Goal: Information Seeking & Learning: Compare options

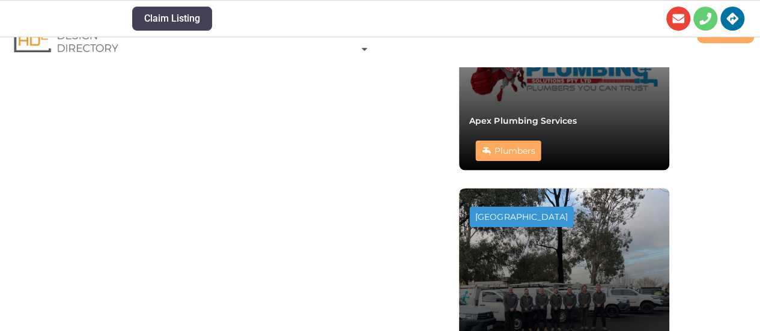
scroll to position [954, 0]
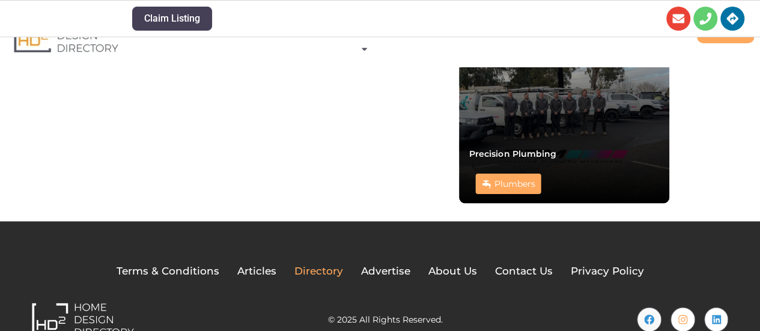
click at [335, 263] on span "Directory" at bounding box center [318, 271] width 49 height 16
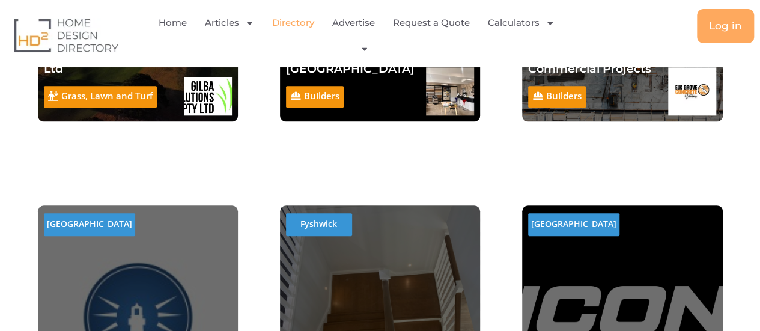
scroll to position [300, 0]
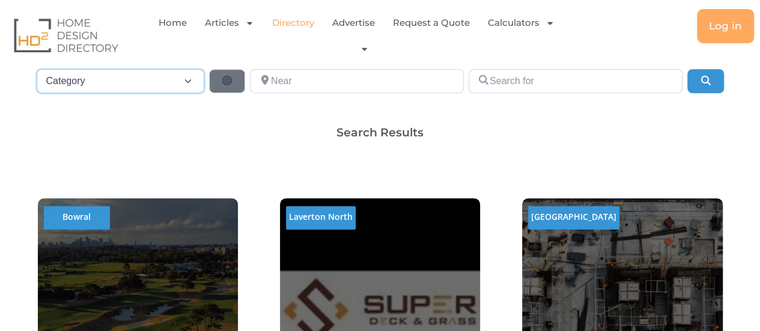
click at [120, 80] on select "Category Category Accounting Antenna Installation & Services Architects Bathroo…" at bounding box center [121, 81] width 168 height 24
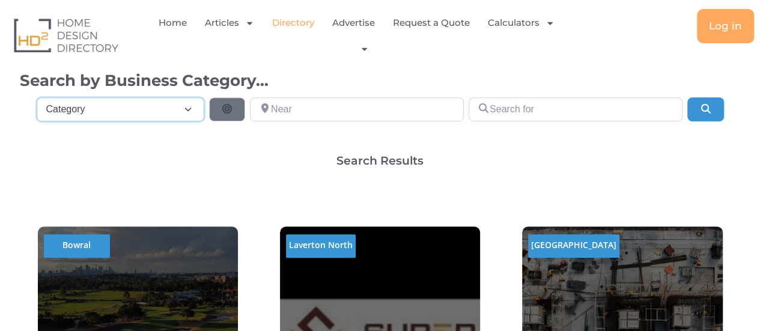
select select "695"
click at [37, 97] on select "Category Category Accounting Antenna Installation & Services Architects Bathroo…" at bounding box center [121, 109] width 168 height 24
click at [365, 155] on h2 "Search Results" at bounding box center [379, 160] width 87 height 11
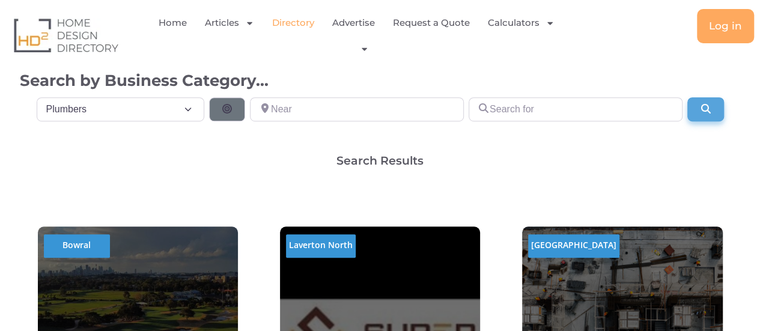
click at [708, 104] on icon "Search" at bounding box center [705, 109] width 12 height 10
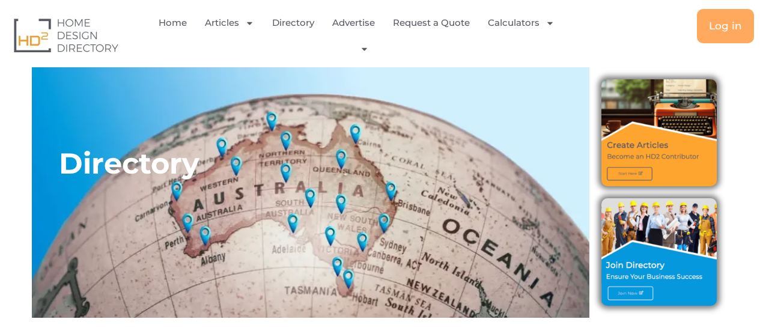
select select "695"
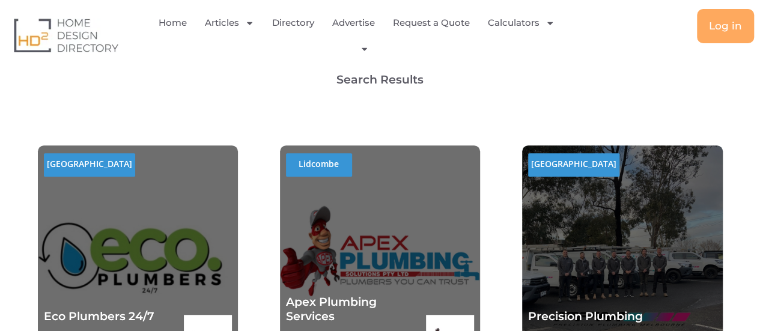
scroll to position [420, 0]
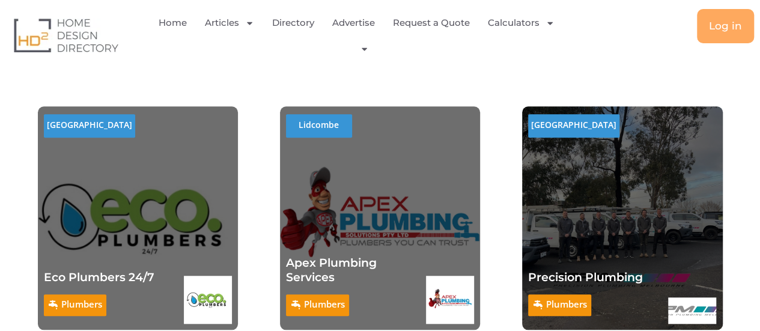
click at [160, 184] on div "Plumbers Eco Plumbers 24/7 Plumbers Eco Plumbers 24/7" at bounding box center [108, 234] width 128 height 180
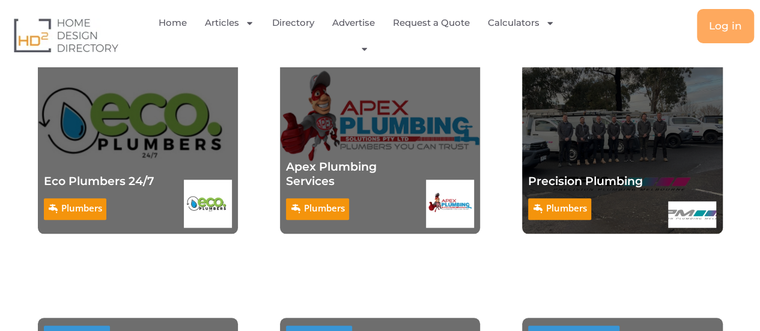
scroll to position [601, 0]
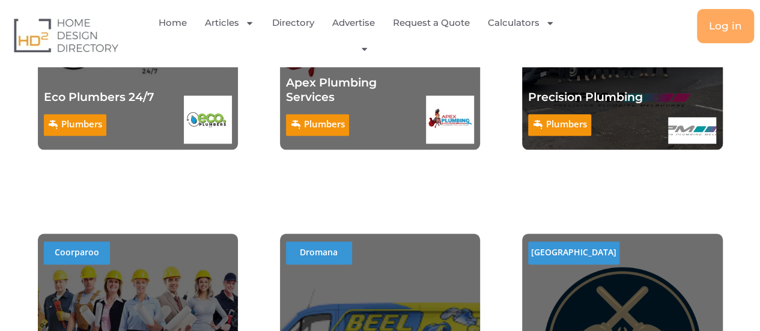
click at [328, 241] on h2 "Dromana" at bounding box center [319, 252] width 66 height 22
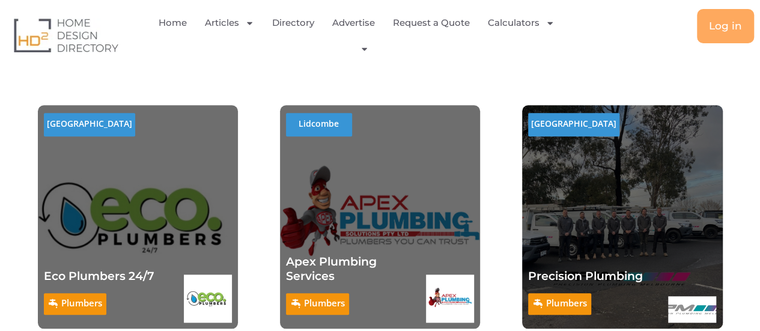
scroll to position [240, 0]
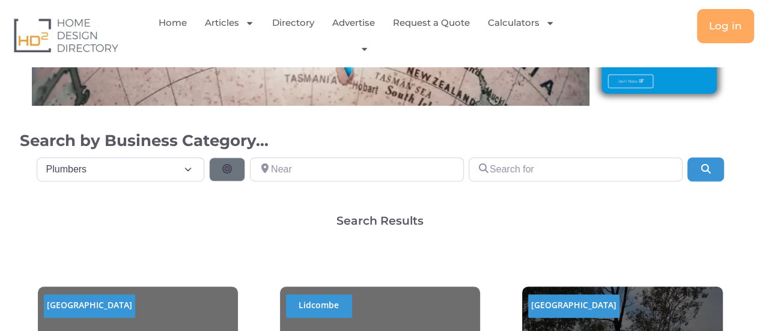
click at [74, 294] on h2 "[GEOGRAPHIC_DATA]" at bounding box center [89, 305] width 91 height 22
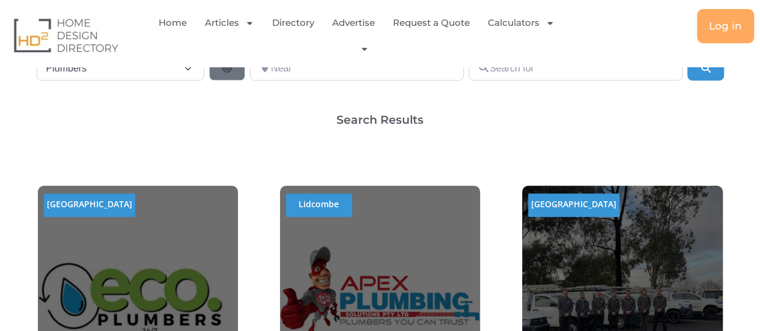
scroll to position [420, 0]
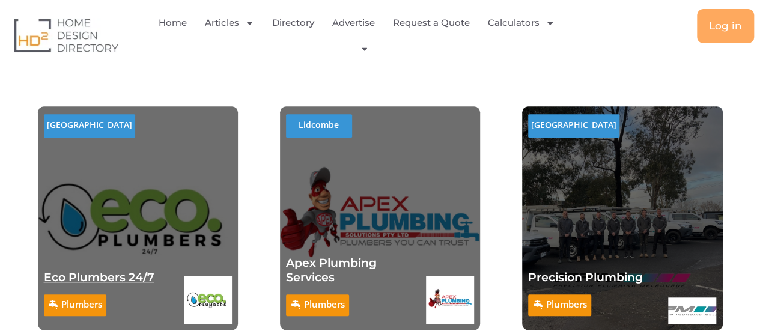
click at [92, 270] on link "Eco Plumbers 24/7" at bounding box center [99, 277] width 111 height 14
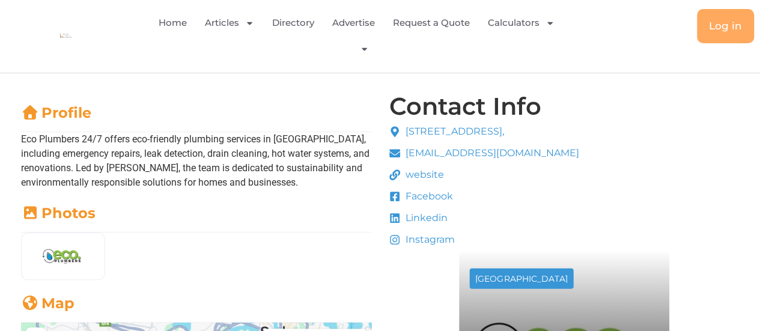
click at [423, 168] on span "website" at bounding box center [422, 175] width 41 height 14
click at [27, 132] on p "Eco Plumbers 24/7 offers eco-friendly plumbing services in Sydney, including em…" at bounding box center [196, 161] width 350 height 58
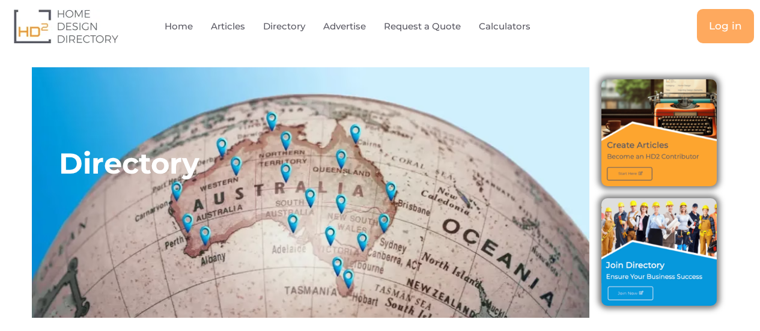
select select "695"
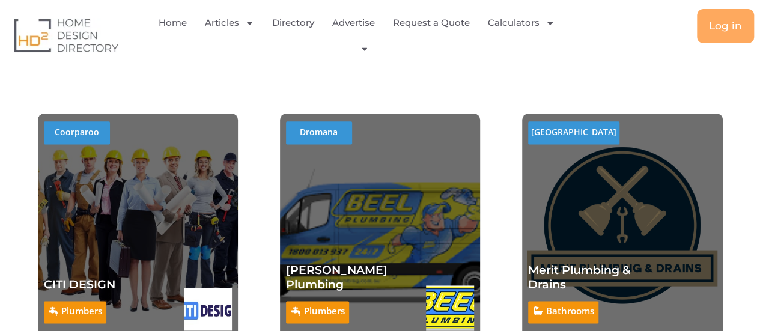
scroll to position [781, 0]
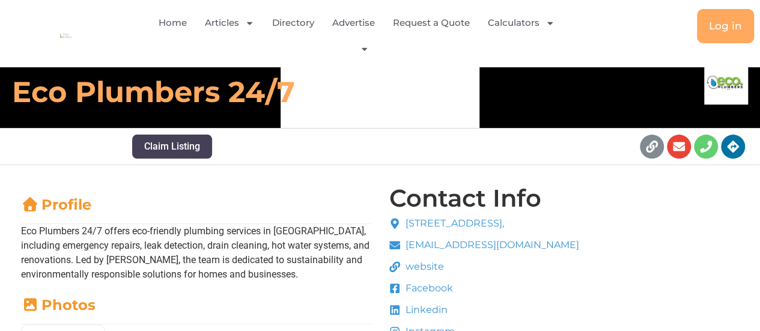
click at [23, 233] on p "Eco Plumbers 24/7 offers eco-friendly plumbing services in [GEOGRAPHIC_DATA], i…" at bounding box center [196, 253] width 350 height 58
drag, startPoint x: 23, startPoint y: 233, endPoint x: 94, endPoint y: 232, distance: 71.5
click at [94, 232] on p "Eco Plumbers 24/7 offers eco-friendly plumbing services in [GEOGRAPHIC_DATA], i…" at bounding box center [196, 253] width 350 height 58
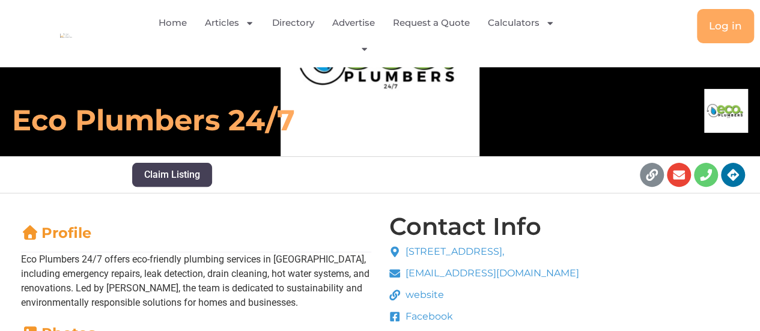
click at [166, 252] on p "Eco Plumbers 24/7 offers eco-friendly plumbing services in [GEOGRAPHIC_DATA], i…" at bounding box center [196, 281] width 350 height 58
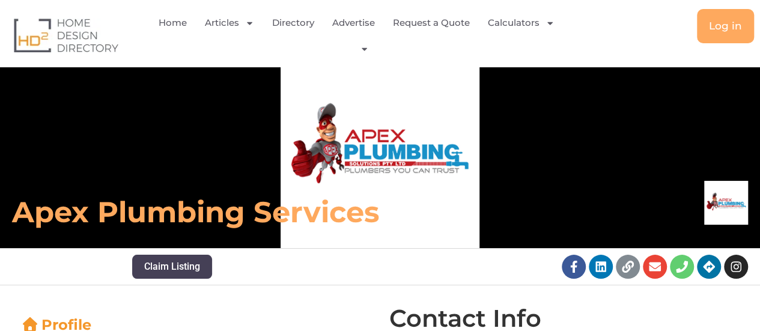
scroll to position [120, 0]
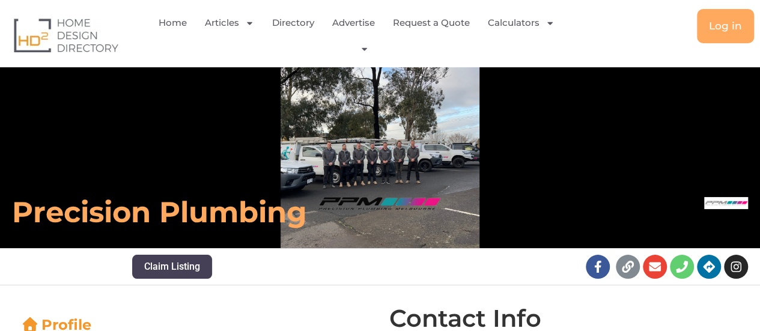
scroll to position [120, 0]
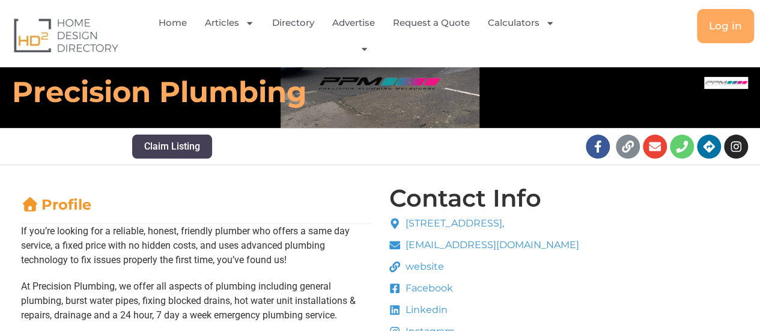
click at [414, 265] on span "website" at bounding box center [422, 266] width 41 height 14
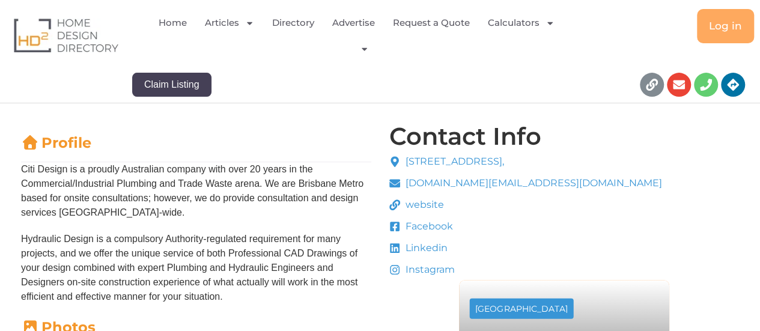
scroll to position [240, 0]
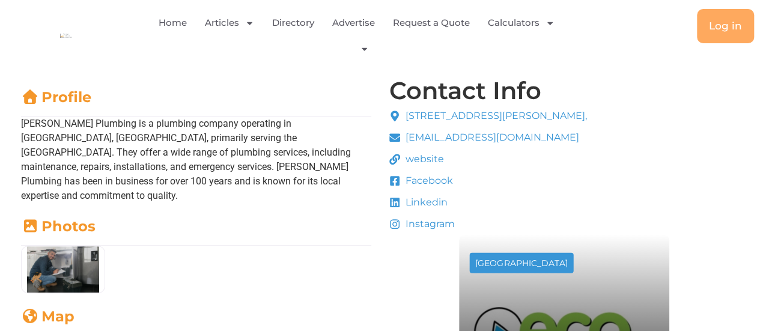
scroll to position [240, 0]
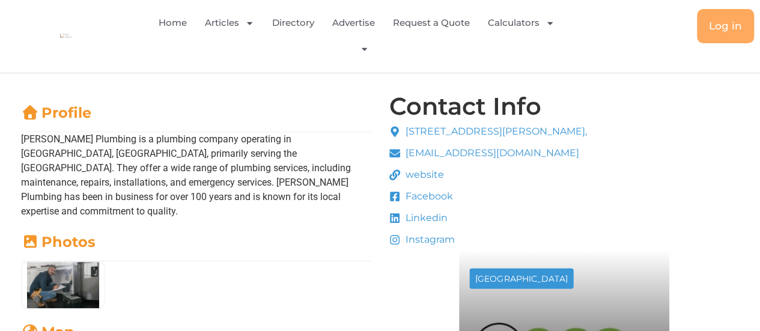
drag, startPoint x: 420, startPoint y: 150, endPoint x: 259, endPoint y: 154, distance: 161.0
click at [253, 156] on p "Beel Plumbing is a plumbing company operating in Victoria, Australia, primarily…" at bounding box center [196, 175] width 350 height 86
